Goal: Information Seeking & Learning: Find specific page/section

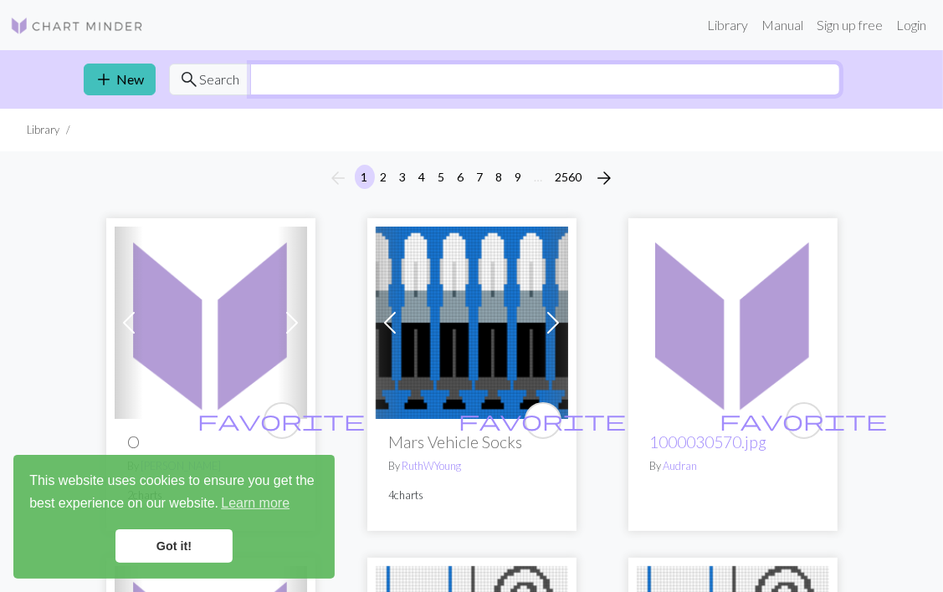
drag, startPoint x: 294, startPoint y: 72, endPoint x: 313, endPoint y: 75, distance: 18.7
click at [300, 72] on input "text" at bounding box center [545, 80] width 590 height 32
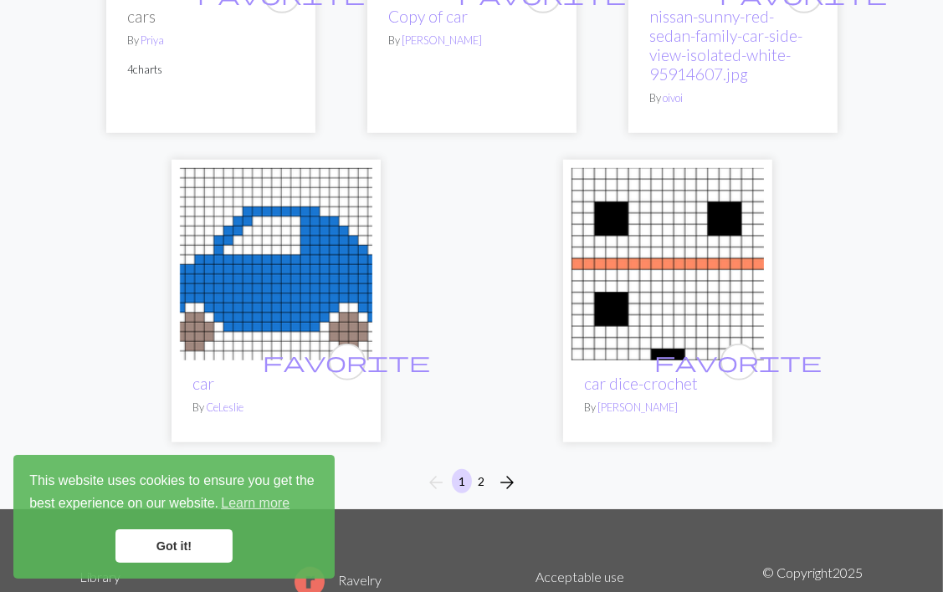
scroll to position [5531, 0]
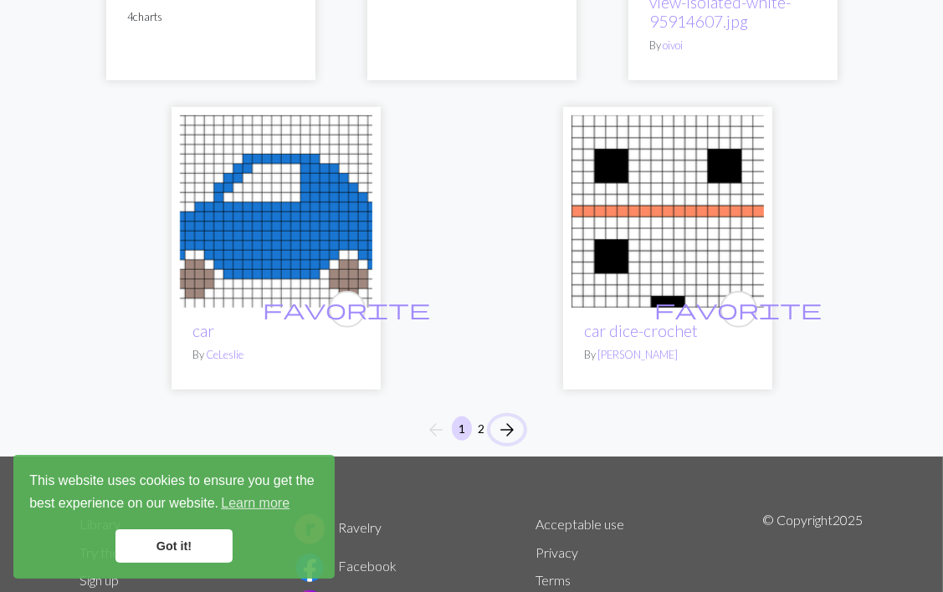
click at [505, 418] on span "arrow_forward" at bounding box center [507, 429] width 20 height 23
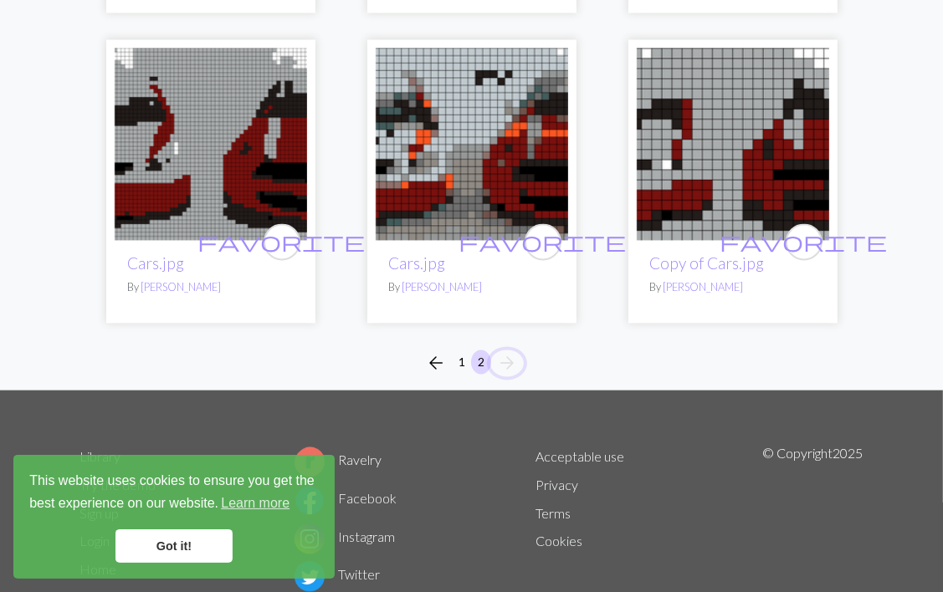
scroll to position [2477, 0]
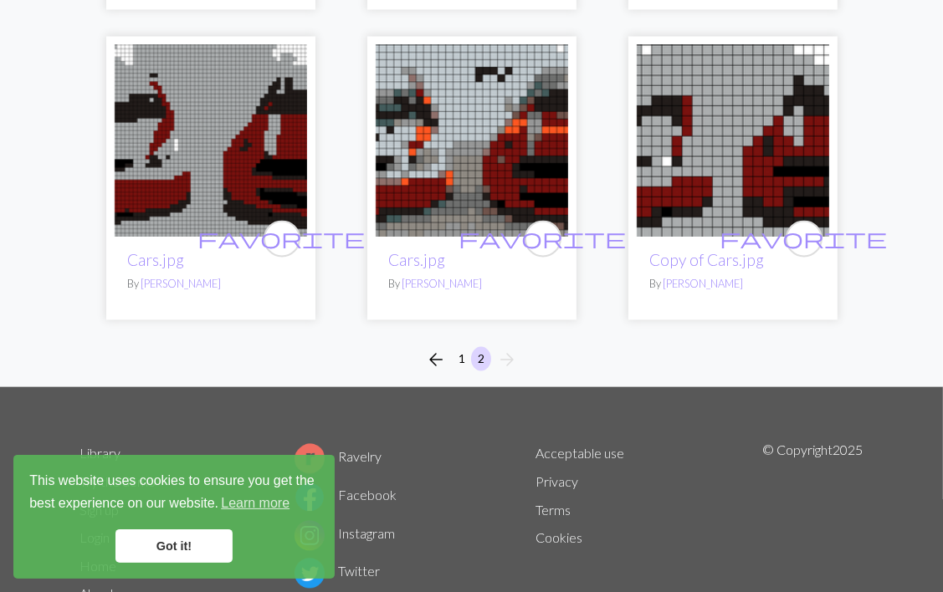
click at [504, 346] on li "arrow_forward" at bounding box center [507, 359] width 33 height 27
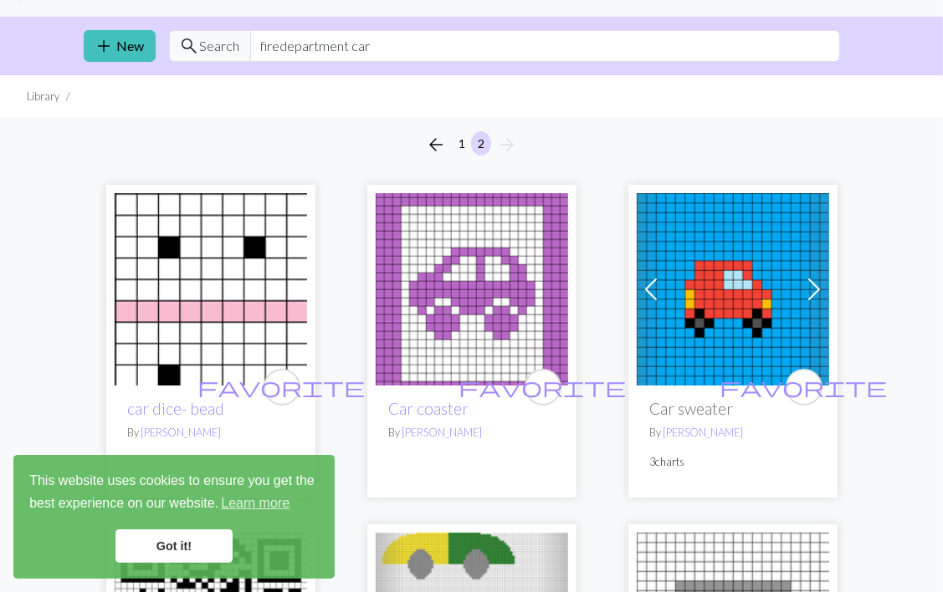
scroll to position [0, 0]
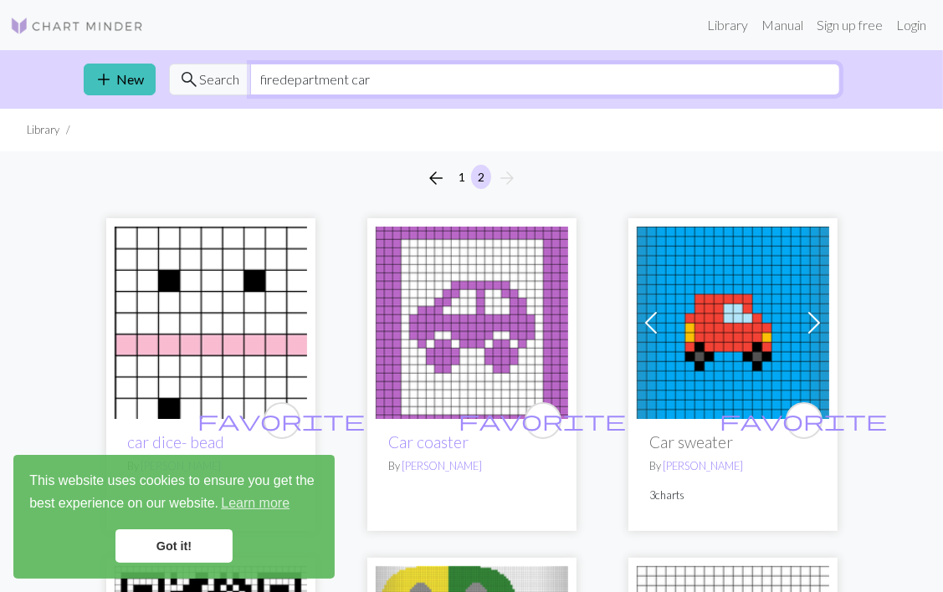
click at [388, 83] on input "firedepartment car" at bounding box center [545, 80] width 590 height 32
type input "f"
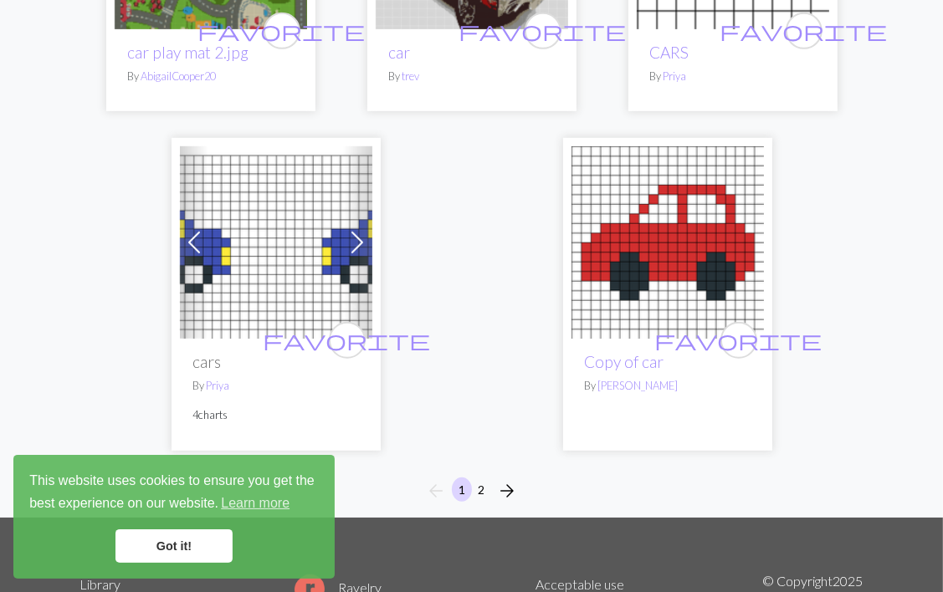
scroll to position [5527, 0]
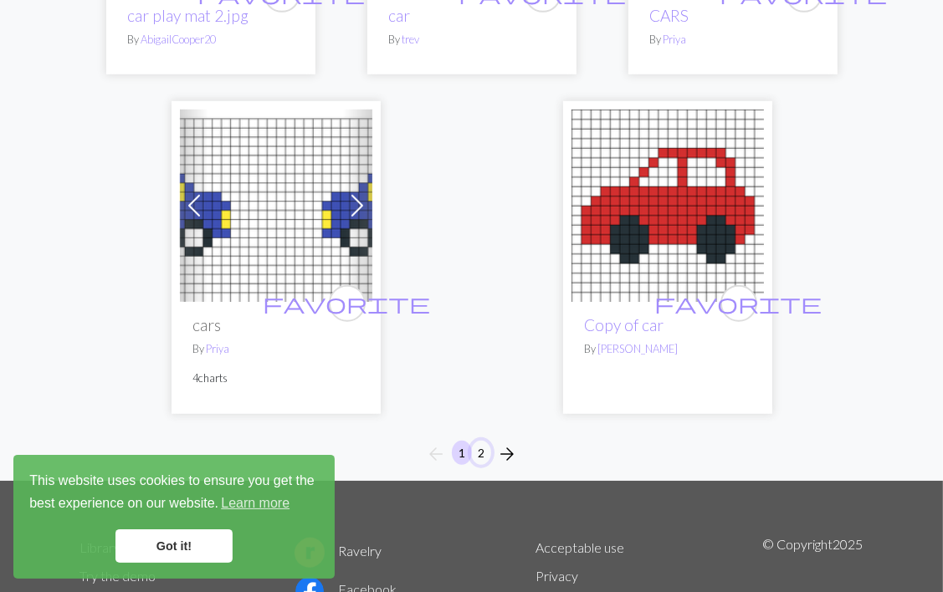
click at [482, 441] on button "2" at bounding box center [481, 453] width 20 height 24
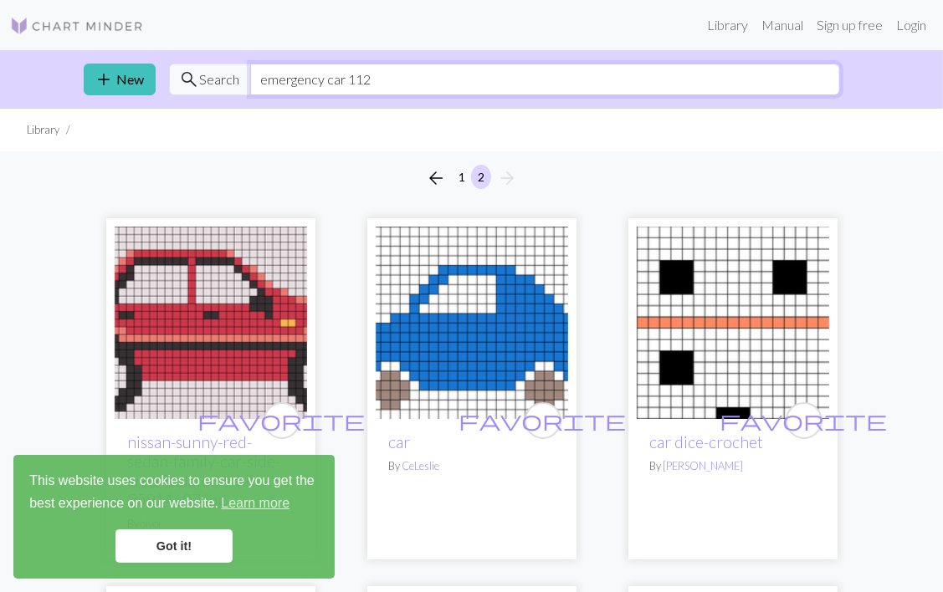
click at [341, 77] on input "emergency car 112" at bounding box center [545, 80] width 590 height 32
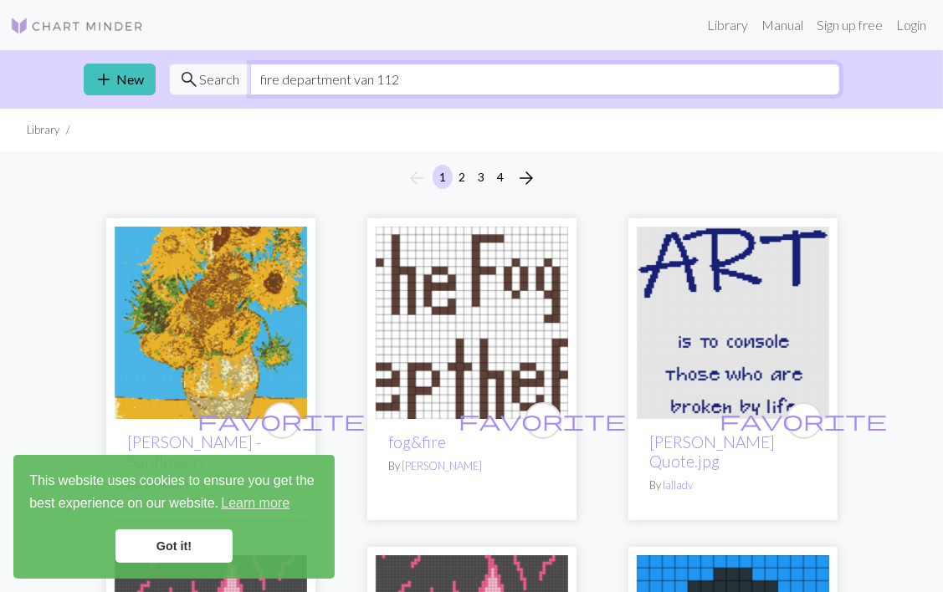
type input "fire department van 112"
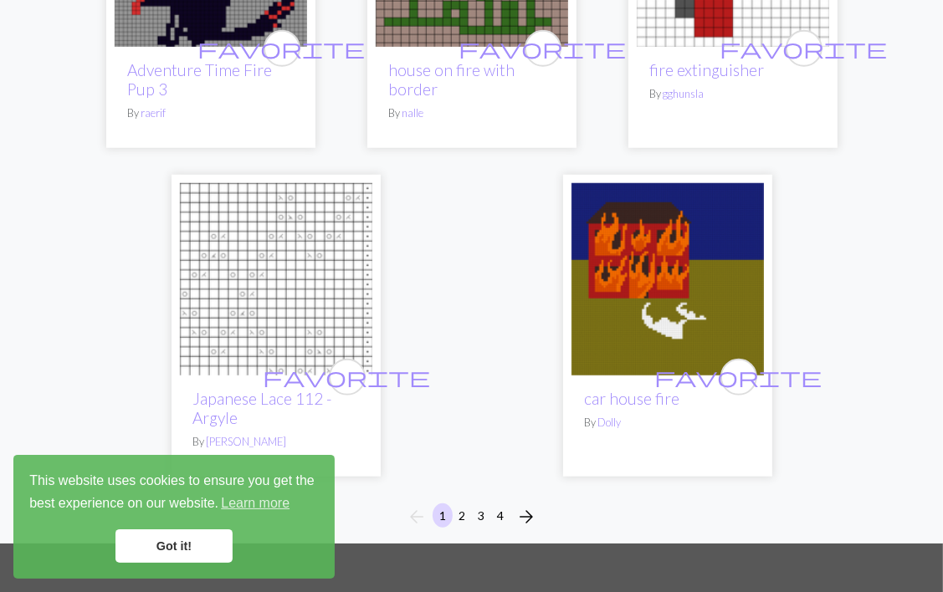
scroll to position [5589, 0]
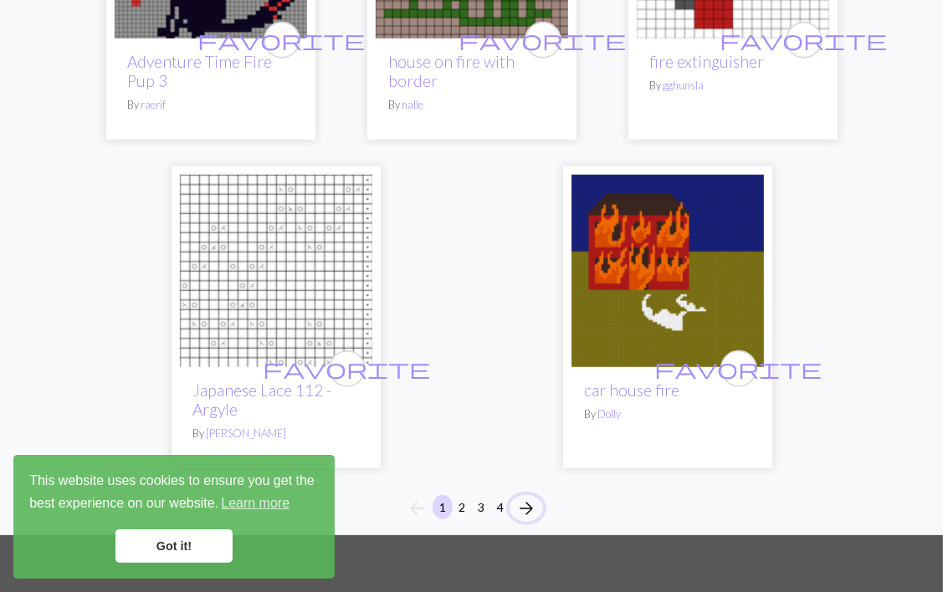
click at [529, 497] on span "arrow_forward" at bounding box center [526, 508] width 20 height 23
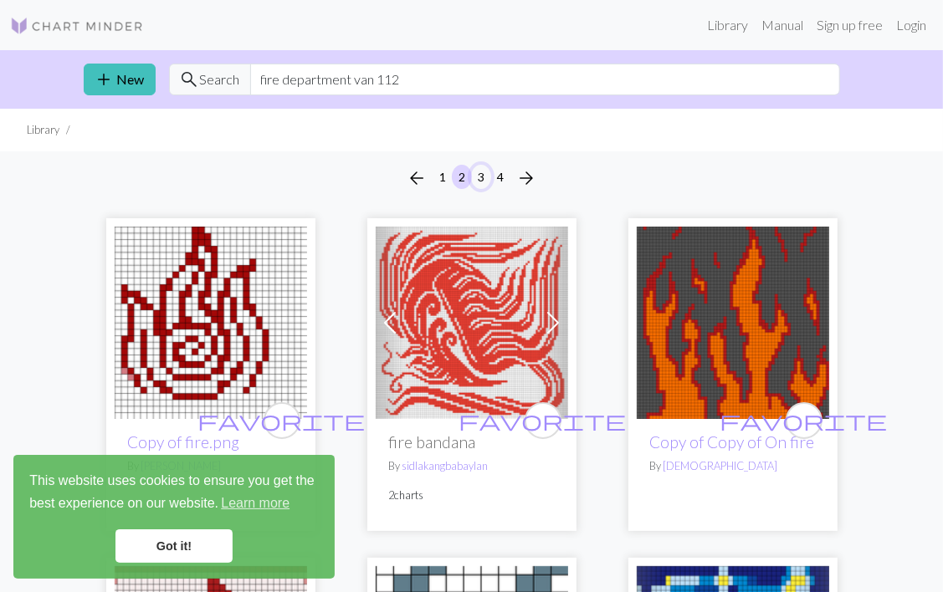
click at [479, 175] on button "3" at bounding box center [481, 177] width 20 height 24
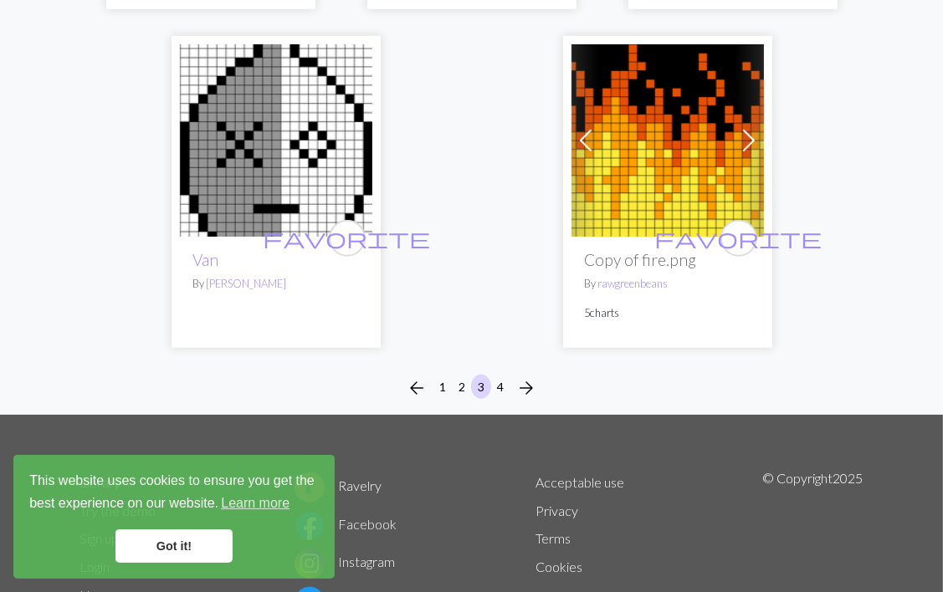
scroll to position [5542, 0]
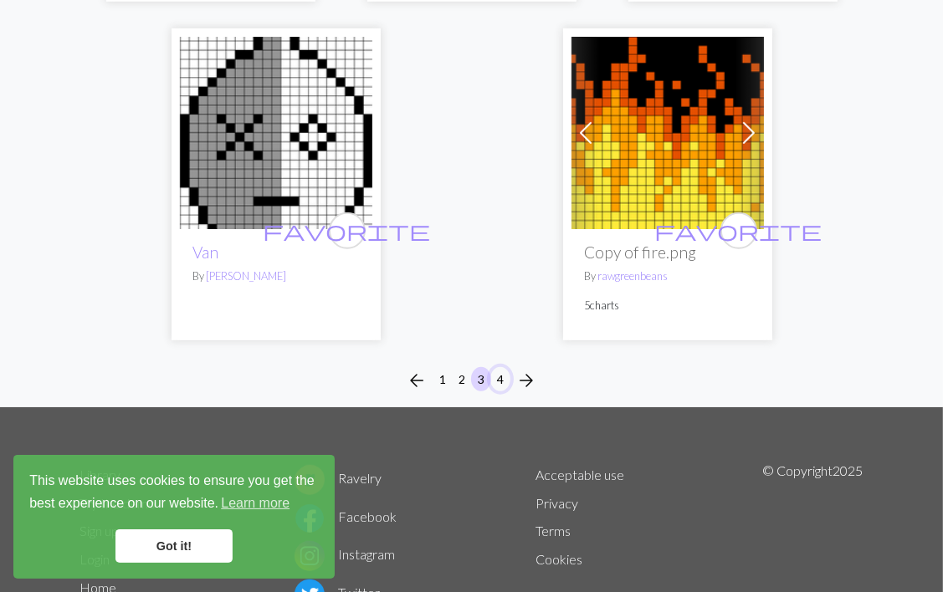
click at [502, 367] on button "4" at bounding box center [500, 379] width 20 height 24
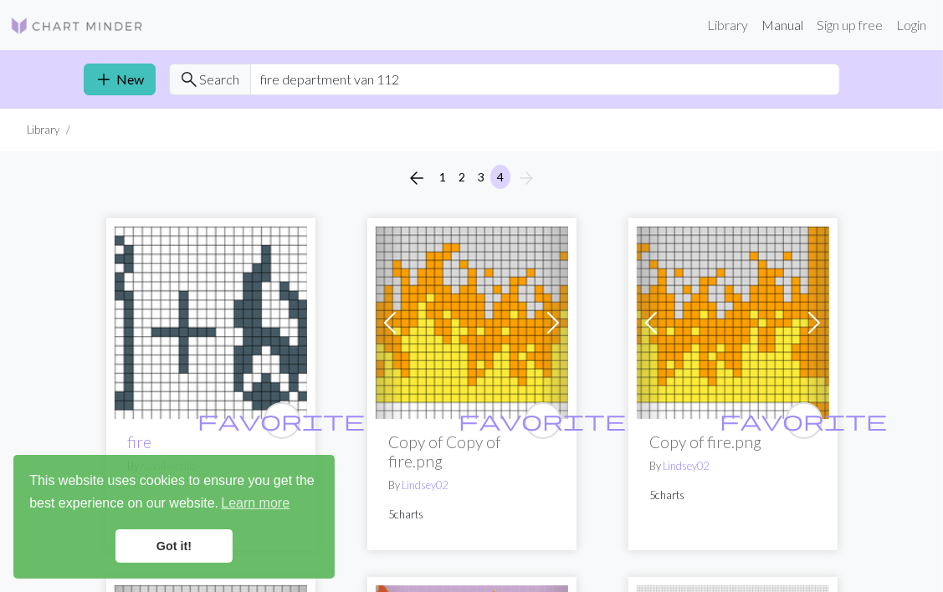
click at [780, 27] on link "Manual" at bounding box center [782, 24] width 55 height 33
